Goal: Task Accomplishment & Management: Manage account settings

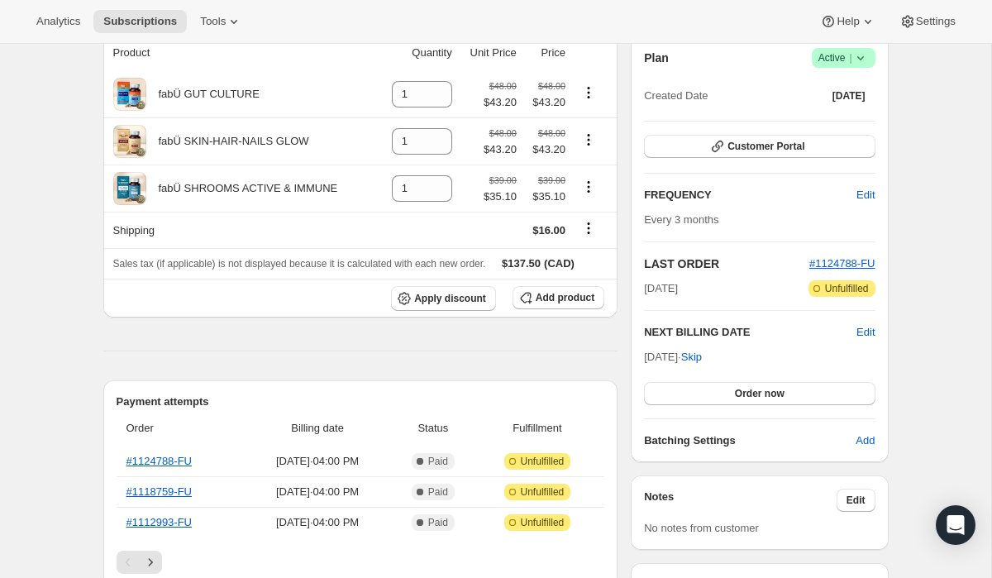
scroll to position [52, 0]
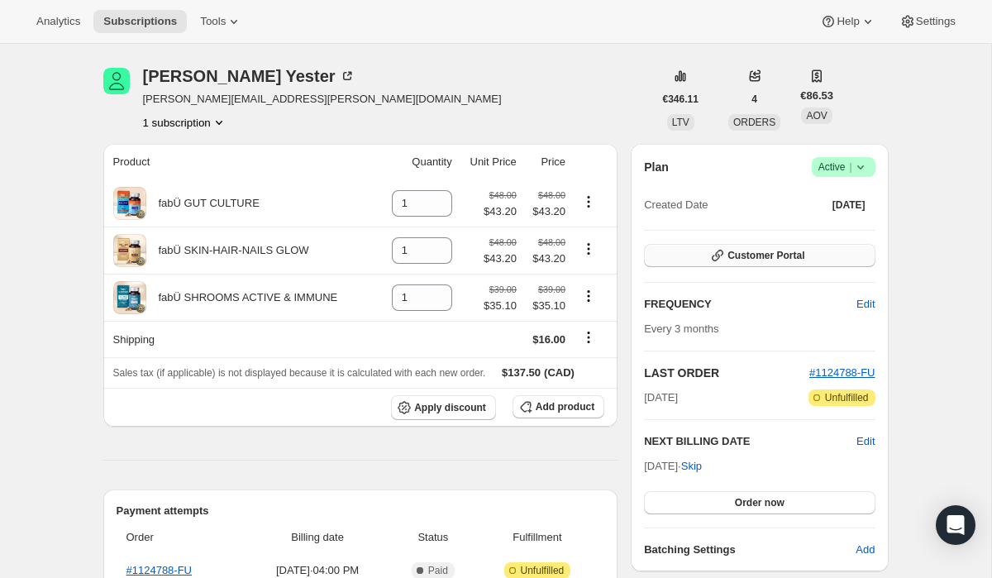
click at [753, 250] on span "Customer Portal" at bounding box center [765, 255] width 77 height 13
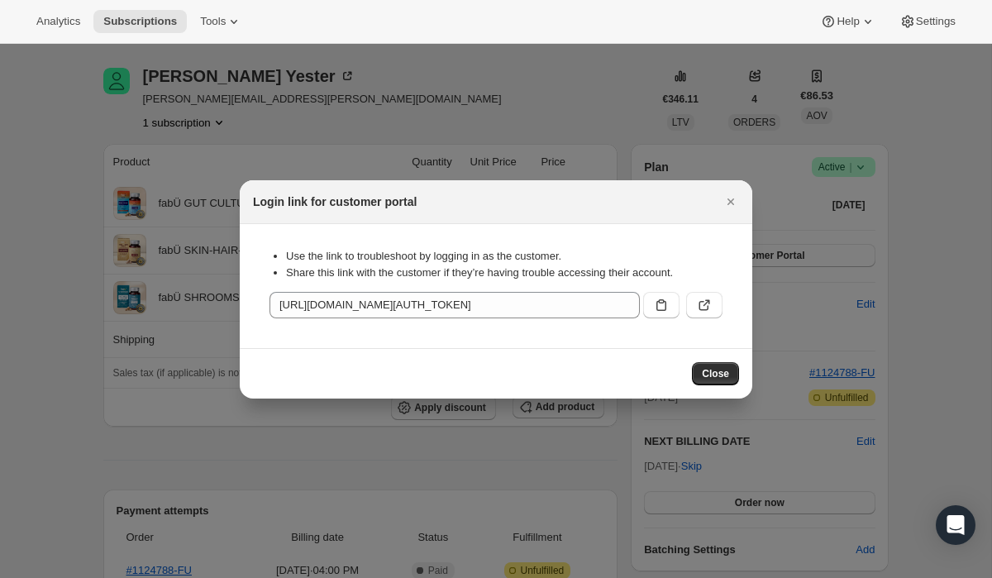
click at [650, 296] on button ":rc6:" at bounding box center [661, 305] width 36 height 26
click at [727, 196] on icon "Close" at bounding box center [730, 201] width 17 height 17
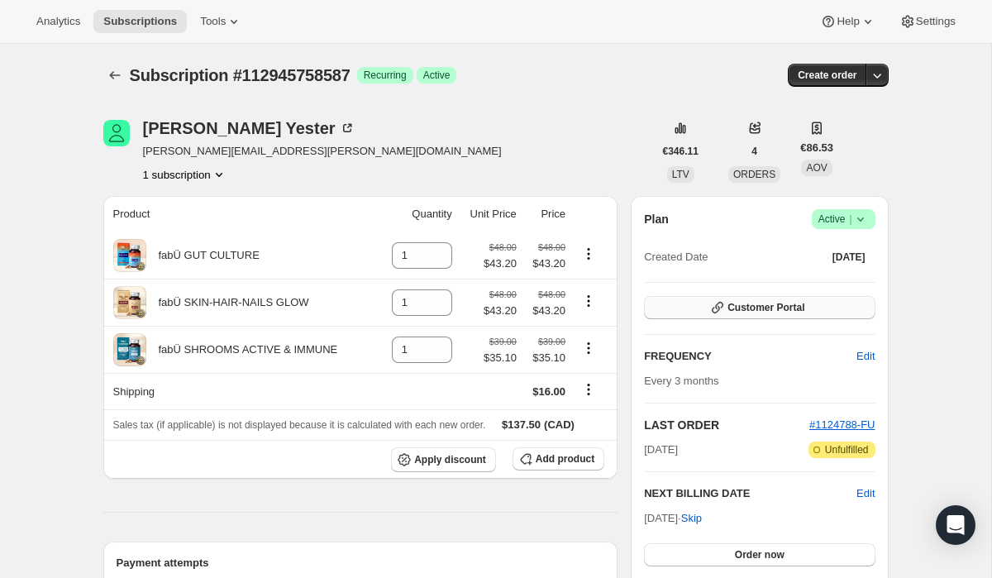
click at [779, 311] on span "Customer Portal" at bounding box center [765, 307] width 77 height 13
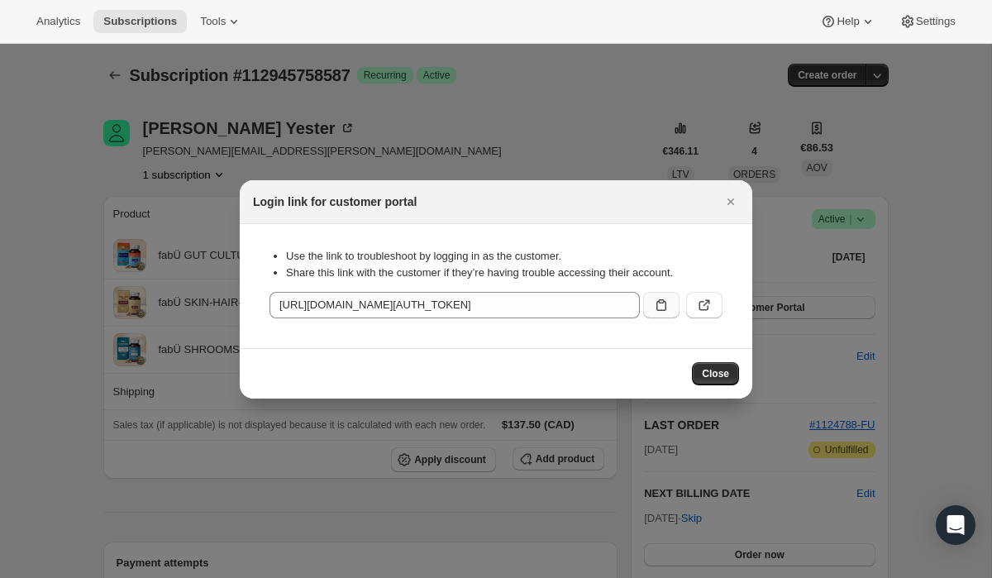
click at [655, 302] on icon ":rc6:" at bounding box center [661, 305] width 17 height 17
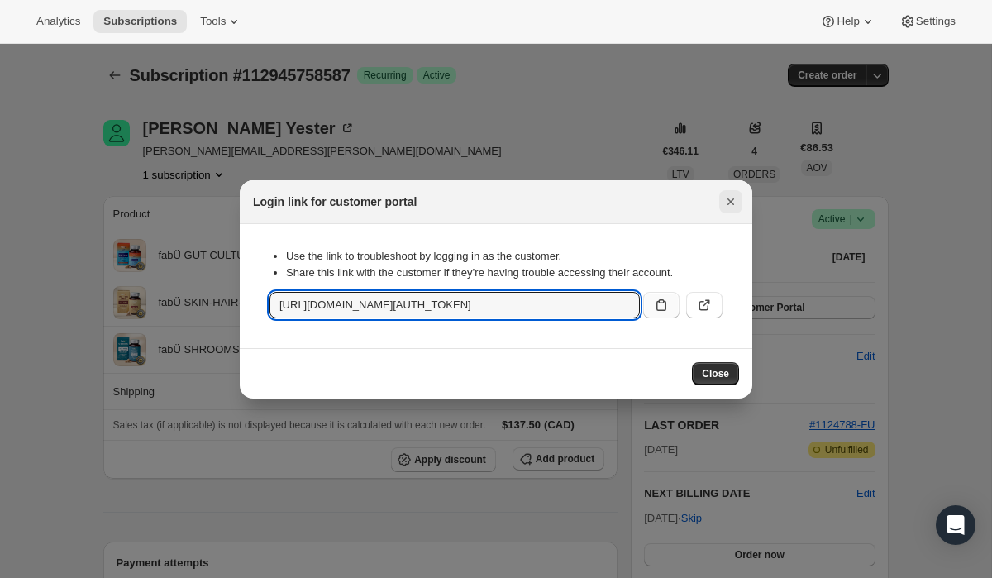
click at [720, 204] on button "Close" at bounding box center [730, 201] width 23 height 23
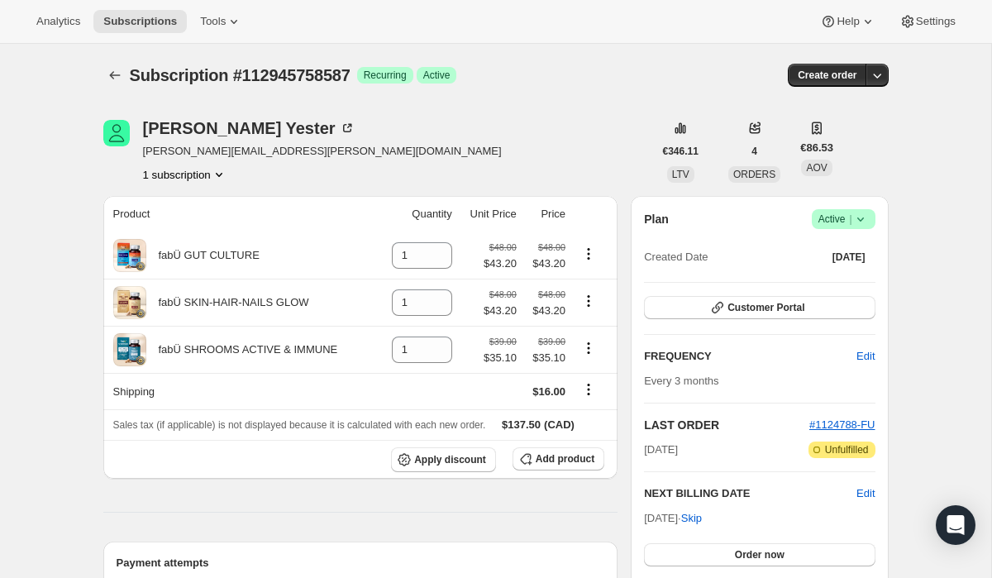
click at [877, 216] on div "Plan Success Active | Created Date May 25, 2025 Customer Portal FREQUENCY Edit …" at bounding box center [759, 409] width 257 height 427
click at [861, 216] on icon at bounding box center [860, 219] width 17 height 17
click at [834, 250] on span "Pause subscription" at bounding box center [837, 251] width 91 height 12
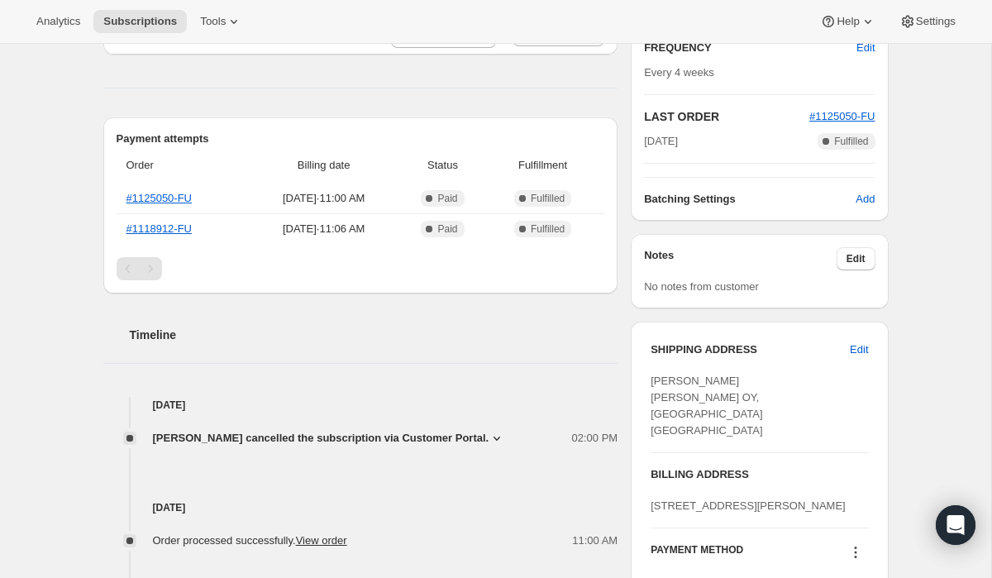
scroll to position [45, 0]
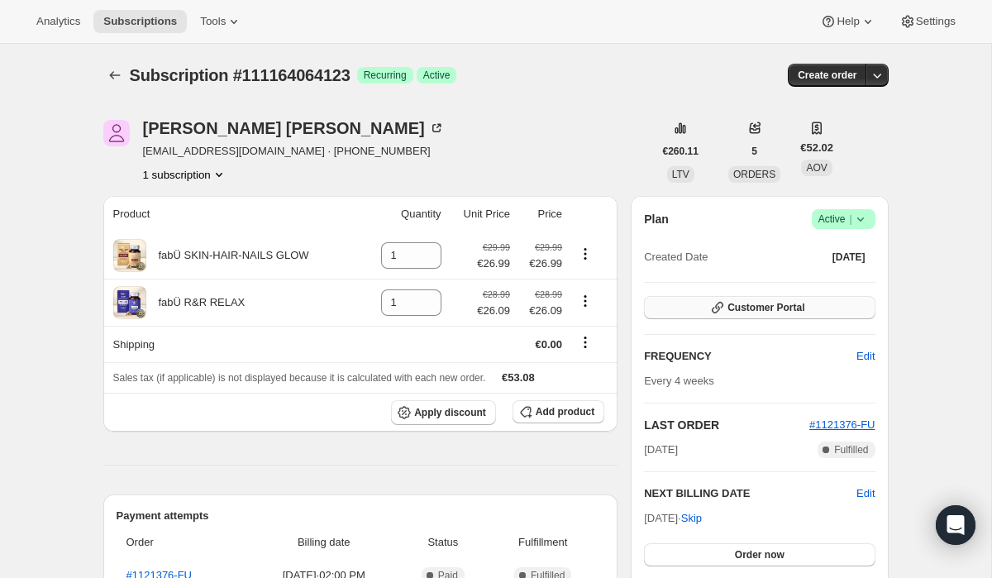
click at [754, 302] on span "Customer Portal" at bounding box center [765, 307] width 77 height 13
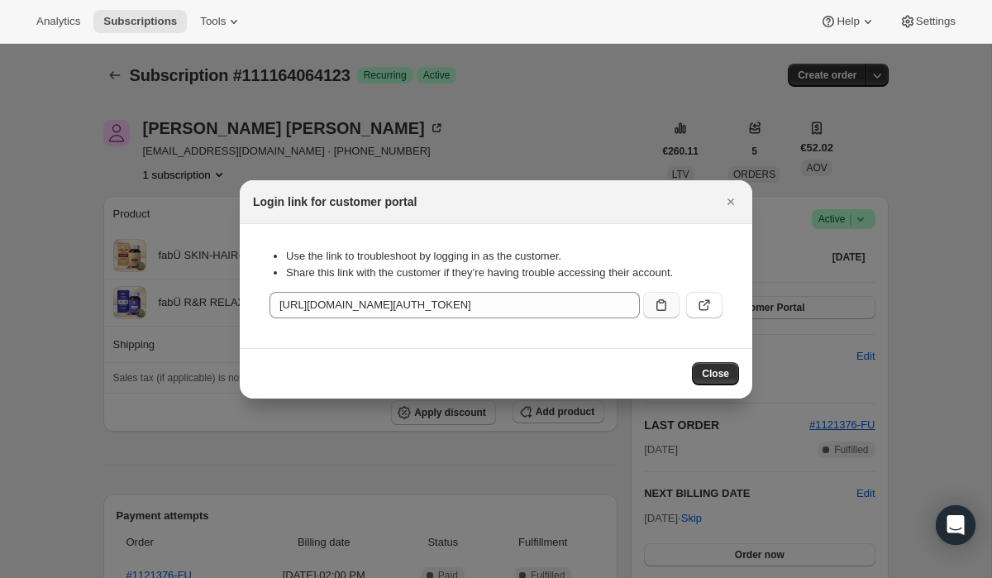
click at [655, 302] on icon ":rbt:" at bounding box center [661, 305] width 17 height 17
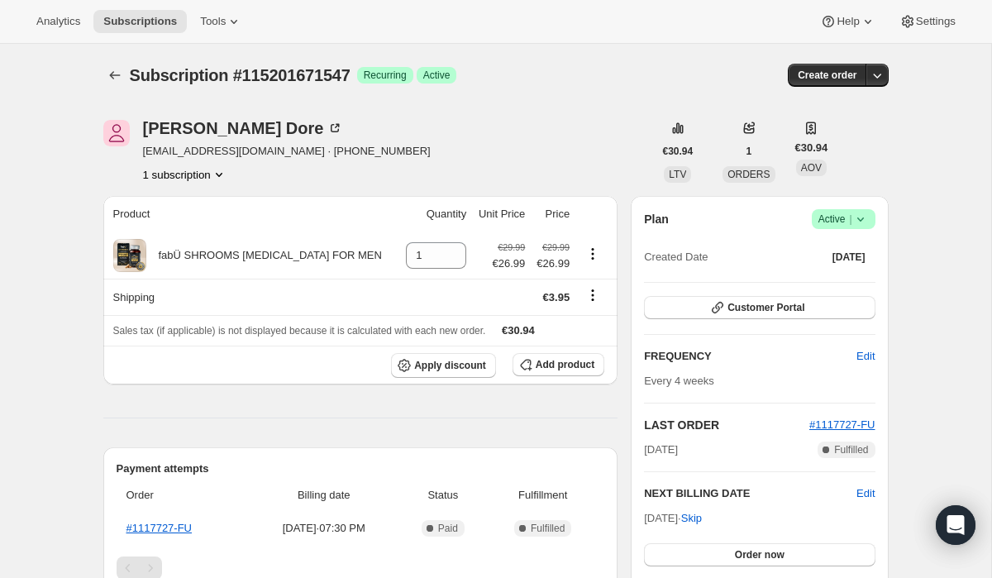
click at [211, 174] on button "1 subscription" at bounding box center [185, 174] width 84 height 17
click at [204, 224] on div "115201671547 Info Current" at bounding box center [184, 210] width 154 height 54
click at [724, 305] on icon "button" at bounding box center [717, 307] width 17 height 17
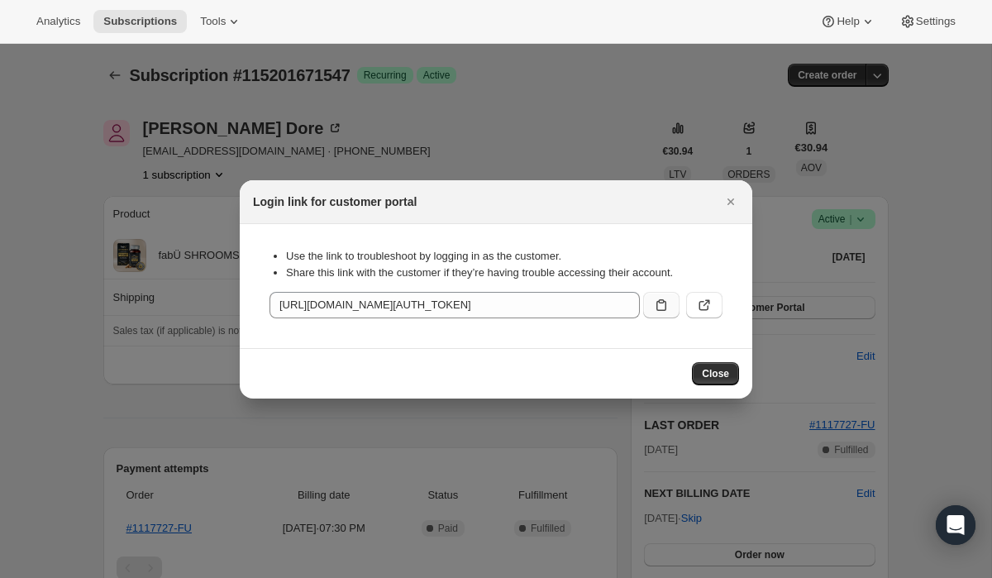
click at [664, 303] on icon ":rc0:" at bounding box center [661, 305] width 17 height 17
